Goal: Contribute content

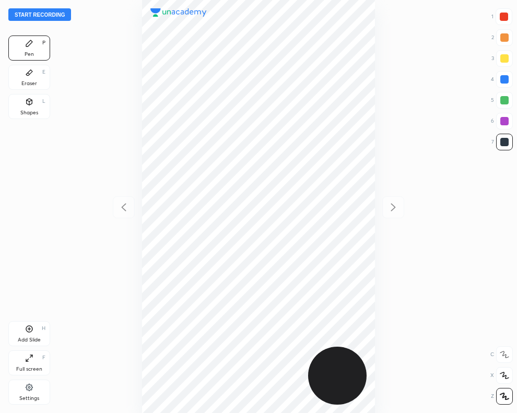
scroll to position [413, 350]
click at [38, 14] on button "Start recording" at bounding box center [39, 14] width 63 height 13
click at [29, 333] on div "Add Slide H" at bounding box center [29, 333] width 42 height 25
drag, startPoint x: 506, startPoint y: 119, endPoint x: 386, endPoint y: 66, distance: 131.5
click at [505, 119] on div at bounding box center [505, 121] width 8 height 8
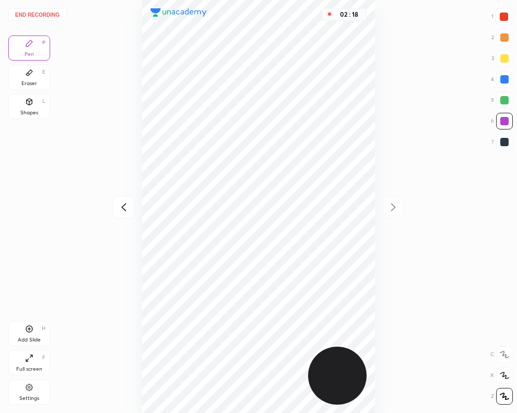
click at [505, 17] on div at bounding box center [504, 17] width 8 height 8
click at [503, 118] on div at bounding box center [505, 121] width 8 height 8
click at [503, 98] on div at bounding box center [505, 100] width 8 height 8
click at [32, 331] on icon at bounding box center [29, 329] width 8 height 8
drag, startPoint x: 502, startPoint y: 16, endPoint x: 446, endPoint y: 55, distance: 68.3
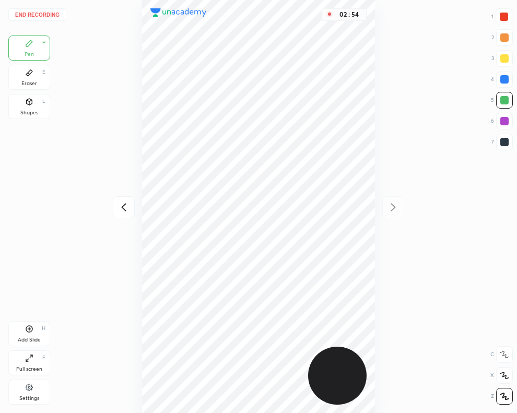
click at [501, 17] on div at bounding box center [504, 17] width 8 height 8
click at [123, 208] on icon at bounding box center [124, 207] width 5 height 8
click at [395, 207] on icon at bounding box center [393, 207] width 13 height 13
click at [128, 210] on icon at bounding box center [124, 207] width 13 height 13
click at [392, 208] on icon at bounding box center [393, 207] width 13 height 13
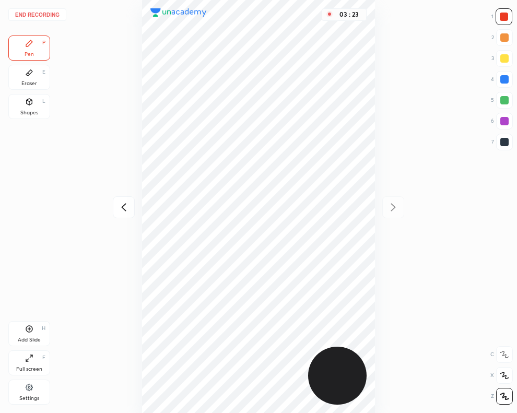
click at [503, 101] on div at bounding box center [505, 100] width 8 height 8
drag, startPoint x: 29, startPoint y: 108, endPoint x: 90, endPoint y: 124, distance: 63.9
click at [29, 109] on div "Shapes L" at bounding box center [29, 106] width 42 height 25
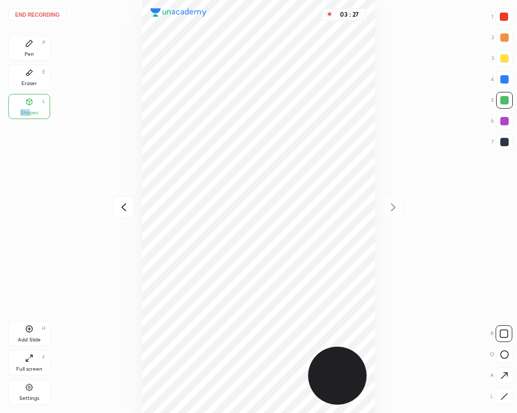
click at [46, 14] on button "End recording" at bounding box center [37, 14] width 58 height 13
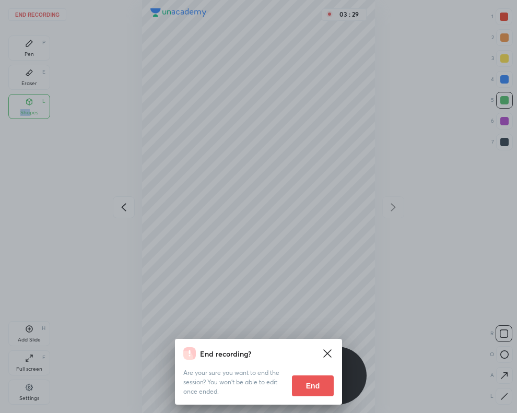
click at [307, 386] on button "End" at bounding box center [313, 386] width 42 height 21
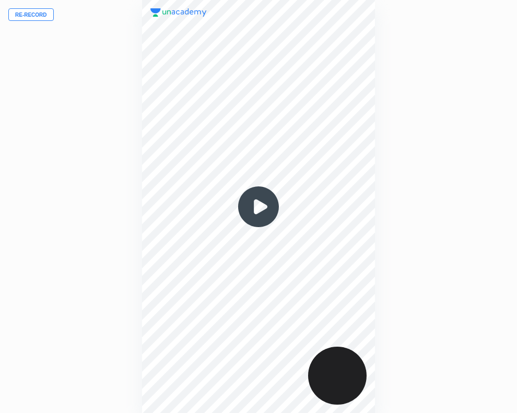
click at [251, 208] on img at bounding box center [259, 207] width 50 height 50
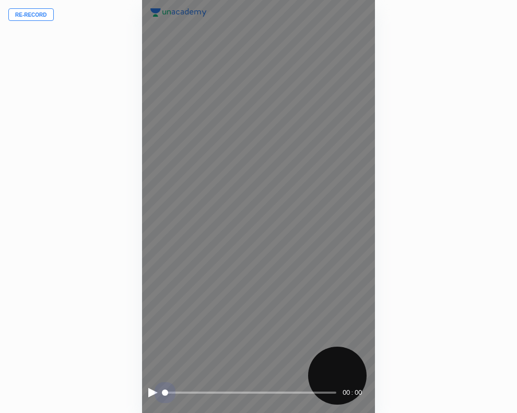
click at [316, 393] on span at bounding box center [250, 393] width 172 height 2
click at [149, 391] on div at bounding box center [152, 392] width 9 height 9
